Goal: Navigation & Orientation: Find specific page/section

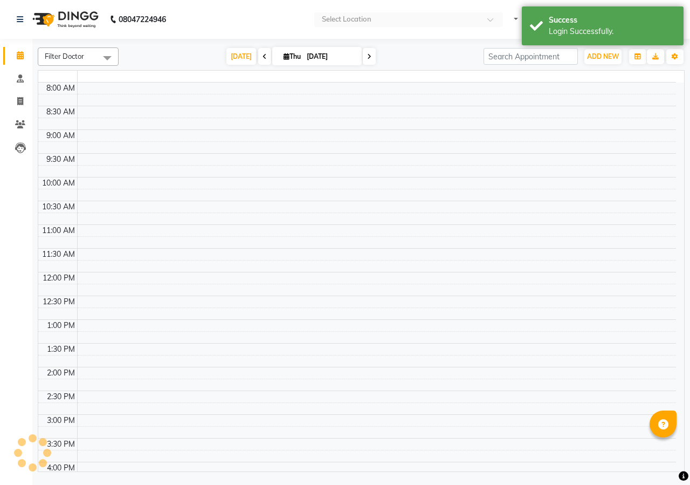
select select "en"
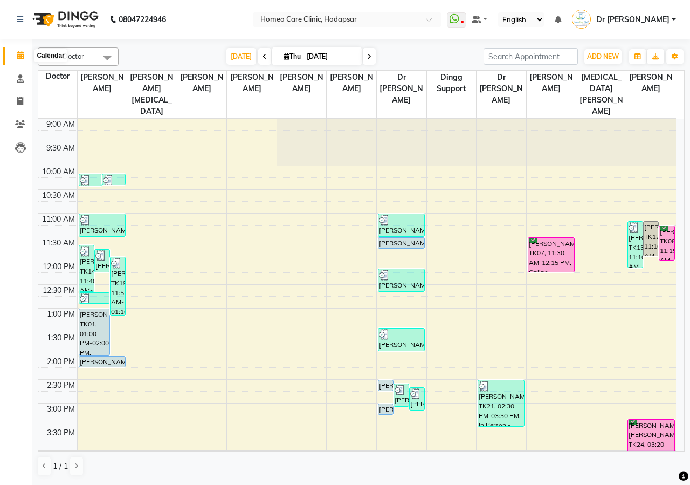
click at [23, 57] on icon at bounding box center [20, 55] width 7 height 8
click at [25, 122] on icon at bounding box center [20, 124] width 10 height 8
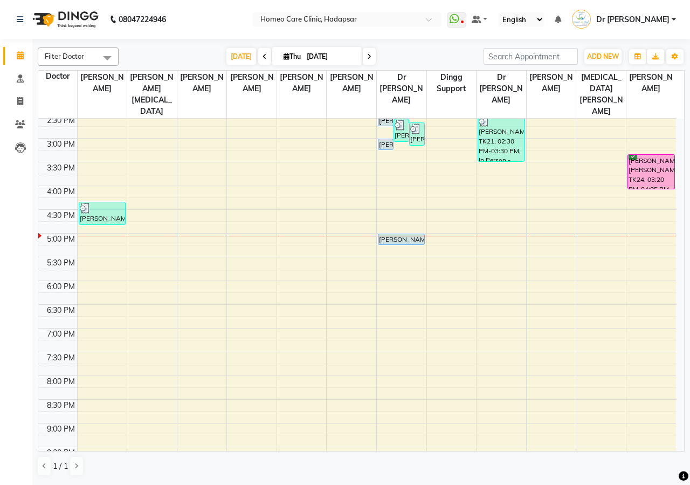
scroll to position [320, 0]
